Goal: Task Accomplishment & Management: Use online tool/utility

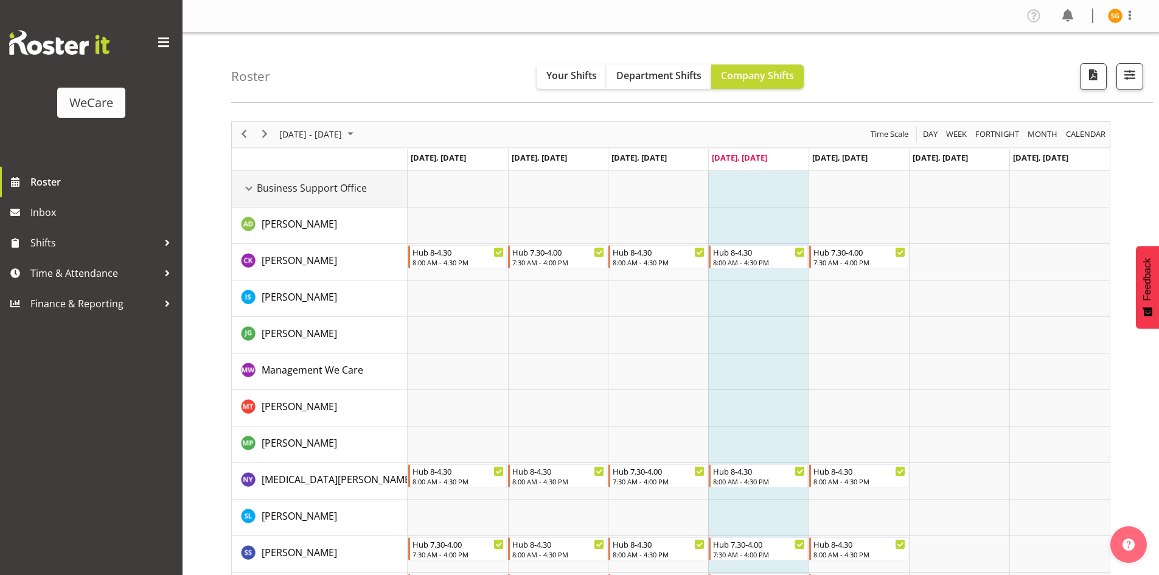
click at [250, 189] on div "Business Support Office resource" at bounding box center [249, 189] width 16 height 16
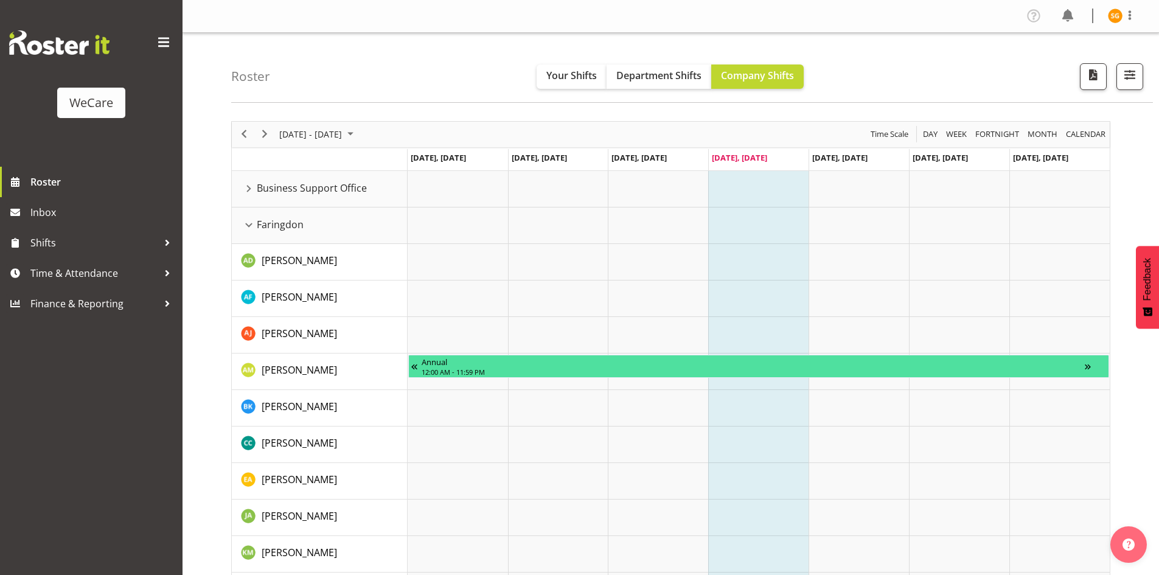
click at [0, 0] on div "Timeline Week of August 14, 2025" at bounding box center [0, 0] width 0 height 0
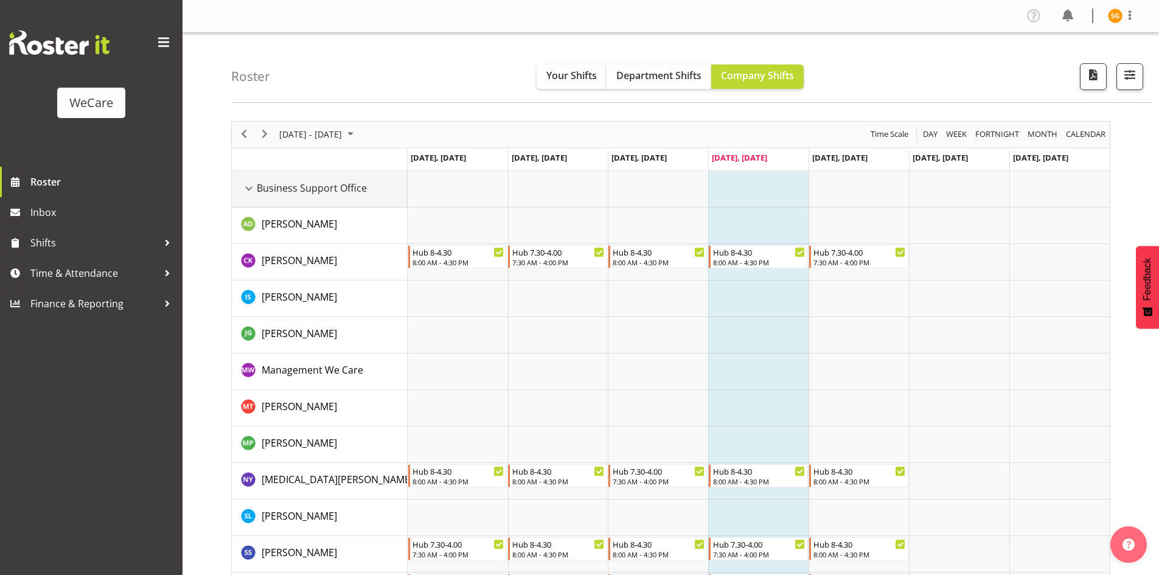
click at [248, 189] on div "Business Support Office resource" at bounding box center [249, 189] width 16 height 16
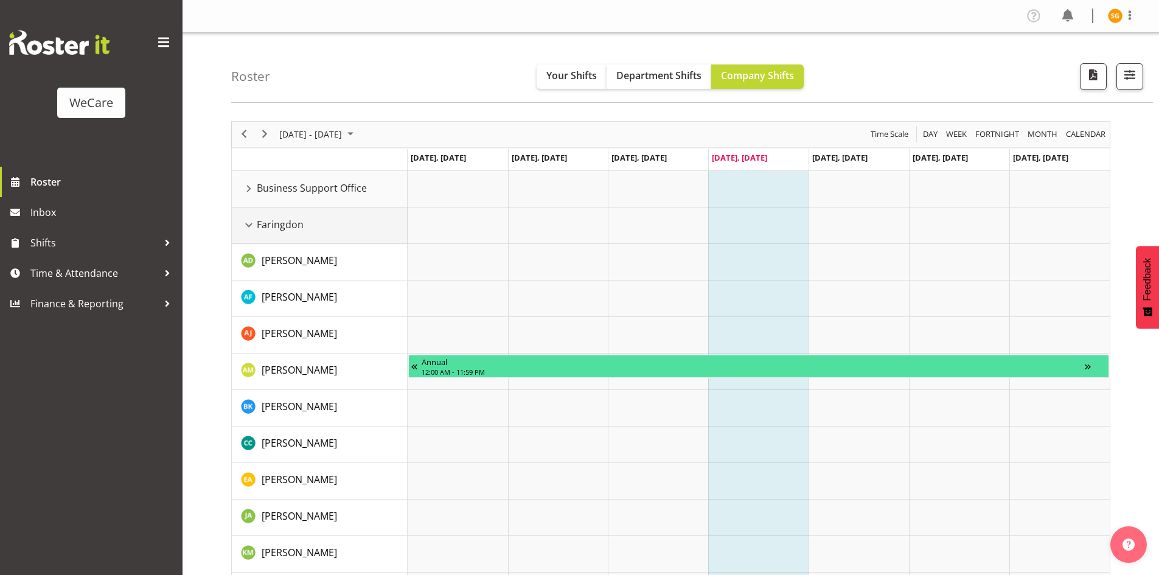
click at [248, 229] on div "Faringdon resource" at bounding box center [249, 225] width 16 height 16
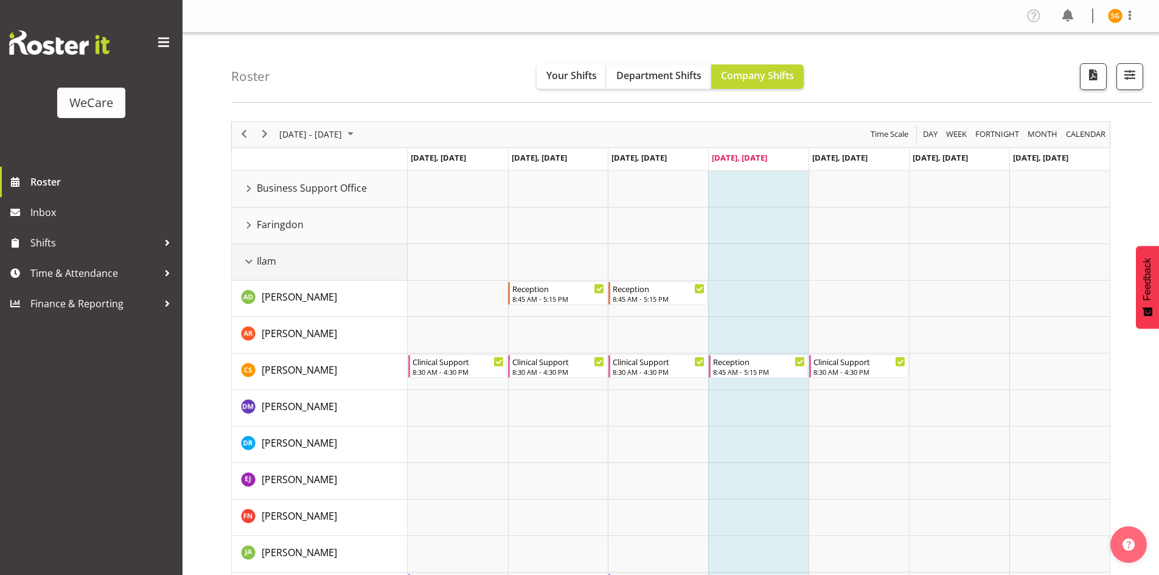
click at [246, 264] on div "Ilam resource" at bounding box center [249, 262] width 16 height 16
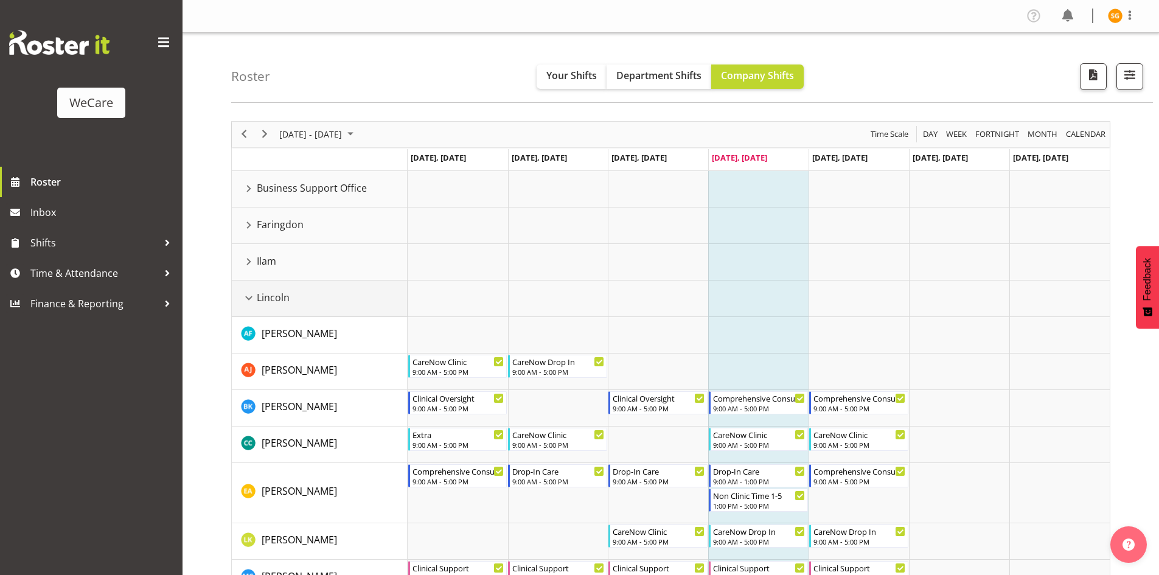
click at [248, 296] on div "Lincoln resource" at bounding box center [249, 298] width 16 height 16
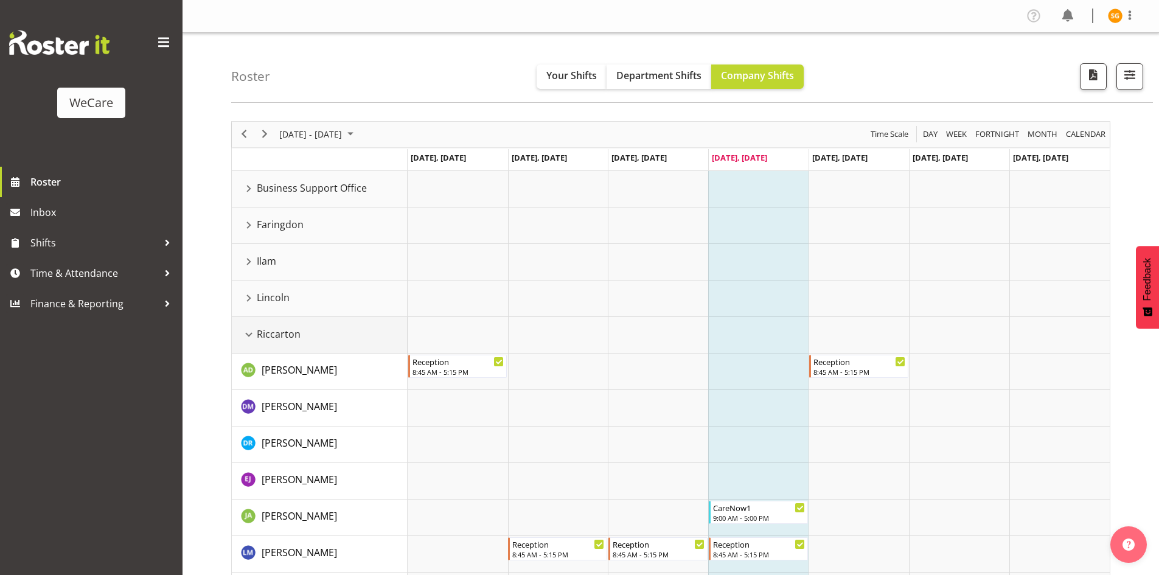
click at [248, 332] on div "Riccarton resource" at bounding box center [249, 335] width 16 height 16
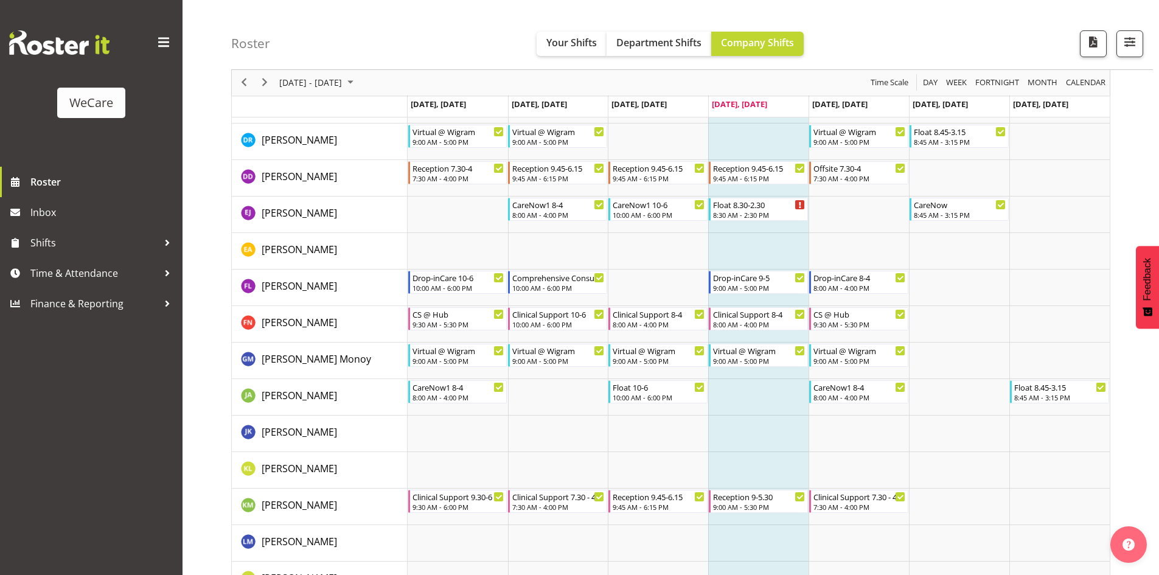
scroll to position [791, 0]
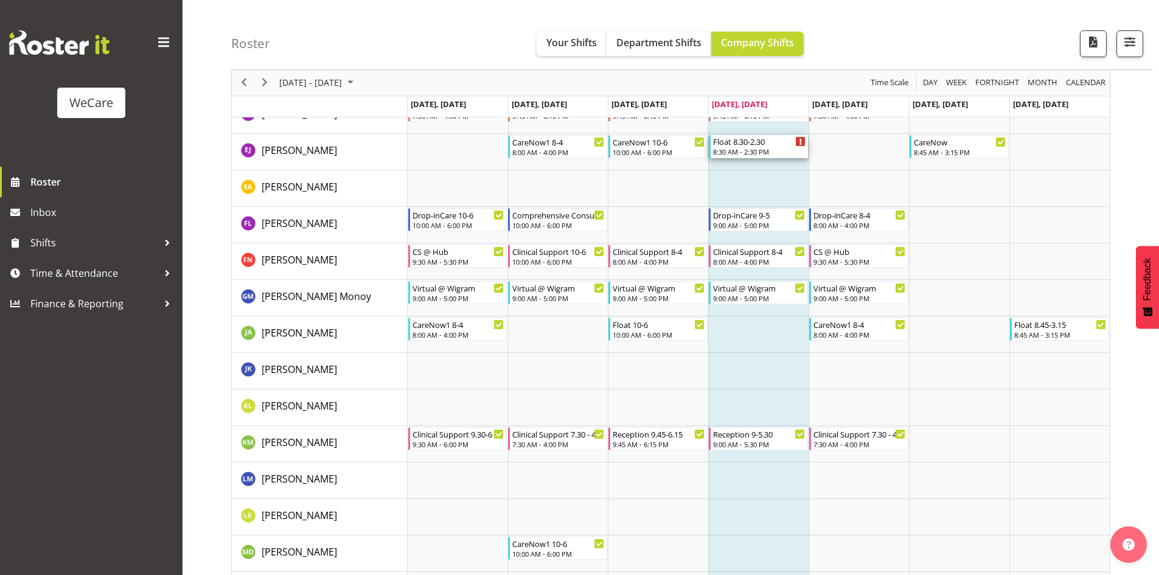
click at [786, 150] on div "8:30 AM - 2:30 PM" at bounding box center [759, 152] width 93 height 10
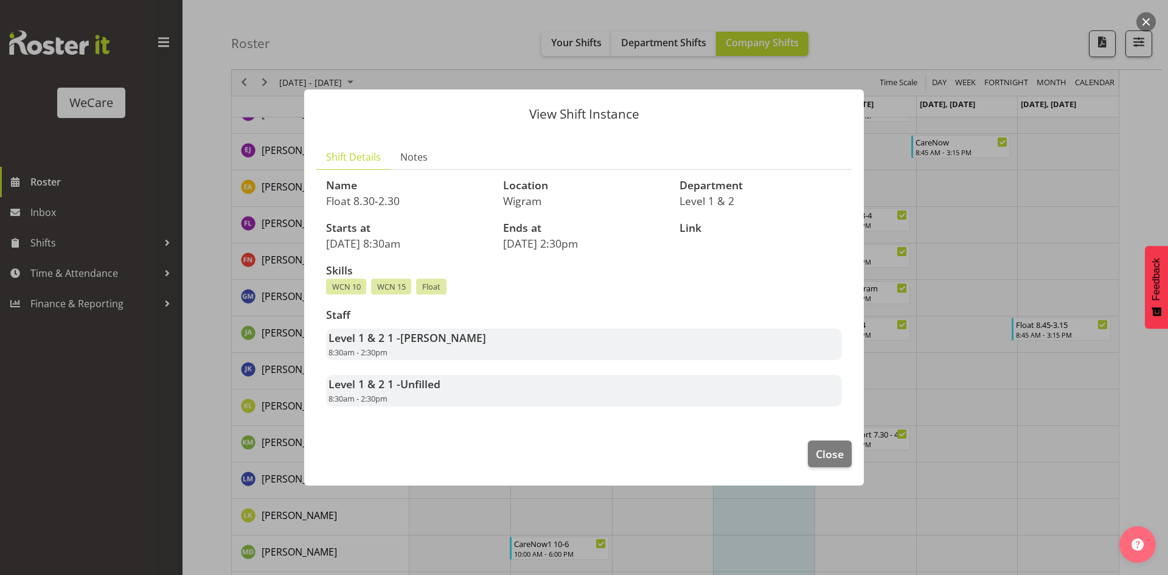
click at [954, 237] on div at bounding box center [584, 287] width 1168 height 575
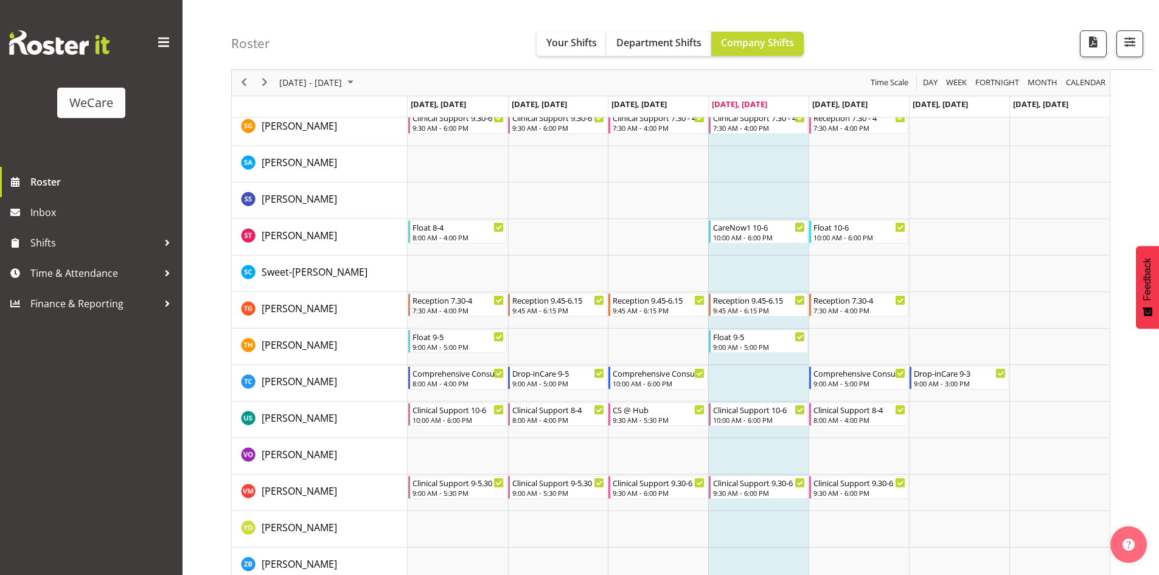
scroll to position [1784, 0]
